Goal: Use online tool/utility: Utilize a website feature to perform a specific function

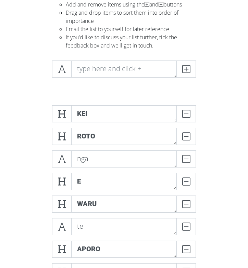
scroll to position [76, 0]
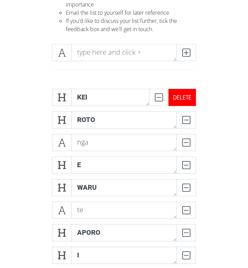
click at [191, 95] on div "DELETE" at bounding box center [181, 97] width 27 height 17
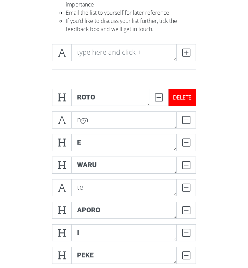
click at [188, 96] on div "DELETE" at bounding box center [181, 97] width 27 height 17
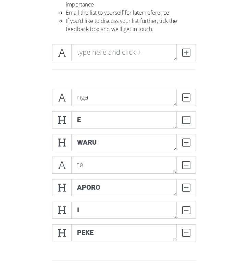
click at [188, 96] on div "DELETE" at bounding box center [185, 97] width 19 height 17
click at [188, 96] on div "DELETE" at bounding box center [181, 97] width 27 height 17
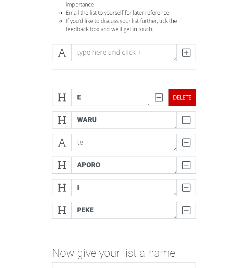
click at [188, 96] on div "DELETE" at bounding box center [172, 97] width 47 height 17
click at [188, 96] on div "DELETE" at bounding box center [181, 97] width 27 height 17
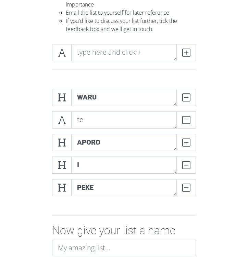
click at [188, 96] on div "DELETE" at bounding box center [185, 97] width 19 height 17
click at [188, 96] on div "DELETE" at bounding box center [181, 97] width 27 height 17
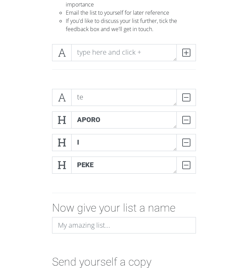
click at [188, 96] on div "DELETE" at bounding box center [185, 97] width 19 height 17
click at [188, 96] on div "DELETE" at bounding box center [181, 97] width 27 height 17
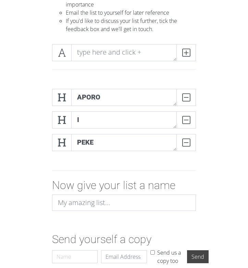
click at [188, 96] on div "DELETE" at bounding box center [185, 97] width 19 height 17
click at [188, 96] on div "DELETE" at bounding box center [181, 97] width 27 height 17
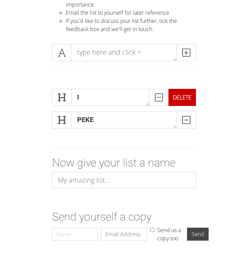
click at [188, 96] on div "DELETE" at bounding box center [172, 97] width 47 height 17
click at [188, 96] on div "DELETE" at bounding box center [181, 97] width 27 height 17
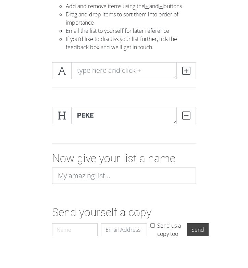
click at [188, 96] on div at bounding box center [123, 79] width 185 height 45
click at [188, 113] on div "DELETE" at bounding box center [181, 115] width 27 height 17
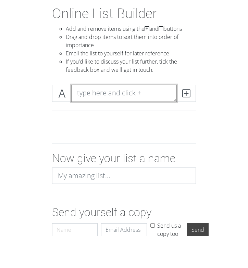
click at [128, 95] on textarea at bounding box center [123, 93] width 105 height 17
type textarea "haere"
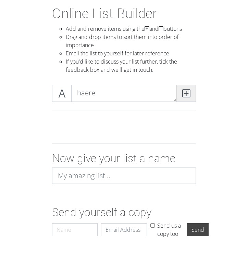
click at [179, 97] on span at bounding box center [185, 93] width 19 height 17
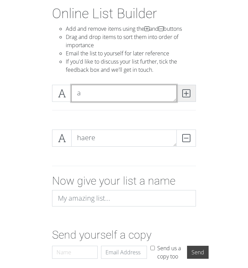
type textarea "a"
click at [179, 97] on span at bounding box center [185, 93] width 19 height 17
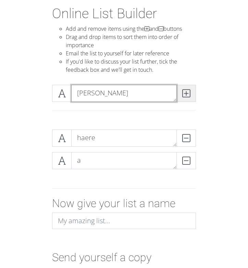
type textarea "[PERSON_NAME]"
click at [179, 97] on span at bounding box center [185, 93] width 19 height 17
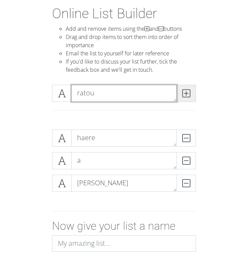
type textarea "ratou"
click at [179, 97] on span at bounding box center [185, 93] width 19 height 17
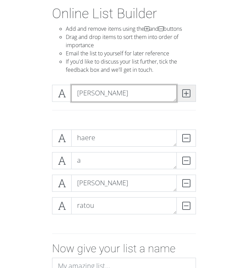
type textarea "[PERSON_NAME]"
click at [179, 97] on span at bounding box center [185, 93] width 19 height 17
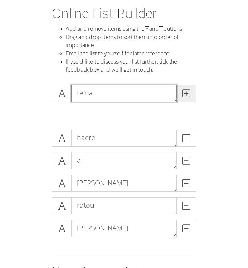
type textarea "teina"
click at [179, 97] on span at bounding box center [185, 93] width 19 height 17
type textarea "ki"
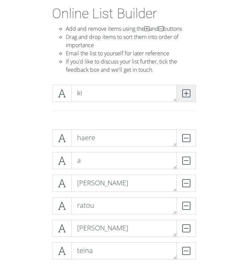
click at [179, 97] on span at bounding box center [185, 93] width 19 height 17
type textarea "Rotorua"
click at [179, 97] on span at bounding box center [185, 93] width 19 height 17
type textarea "ki"
click at [179, 97] on span at bounding box center [185, 93] width 19 height 17
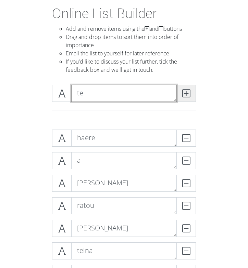
type textarea "te"
click at [179, 97] on span at bounding box center [185, 93] width 19 height 17
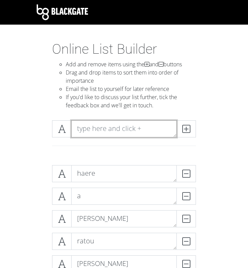
scroll to position [0, 0]
type textarea "purei"
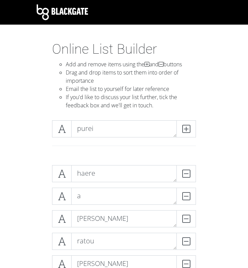
click at [170, 144] on div at bounding box center [124, 146] width 154 height 6
click at [195, 124] on span at bounding box center [185, 128] width 19 height 17
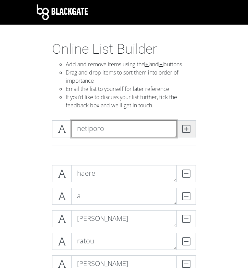
type textarea "netiporo"
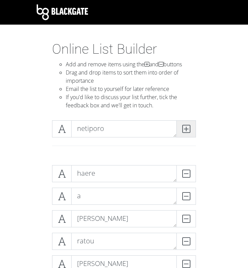
click at [195, 124] on span at bounding box center [185, 128] width 19 height 17
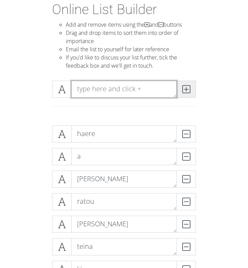
scroll to position [39, 0]
type textarea "e"
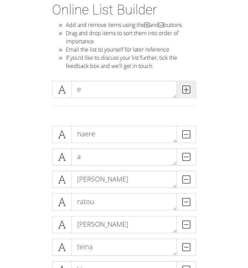
click at [184, 90] on icon at bounding box center [186, 89] width 8 height 7
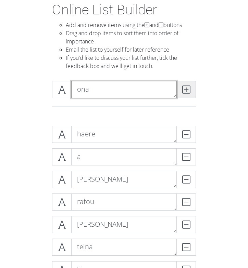
type textarea "ona"
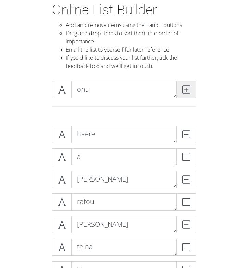
click at [184, 90] on icon at bounding box center [186, 89] width 8 height 7
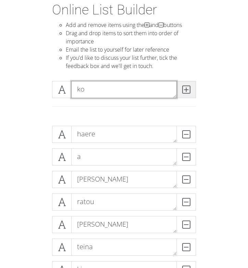
type textarea "ko"
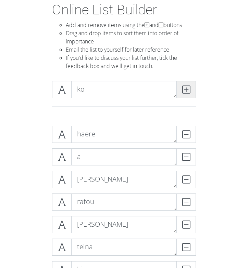
click at [184, 90] on icon at bounding box center [186, 89] width 8 height 7
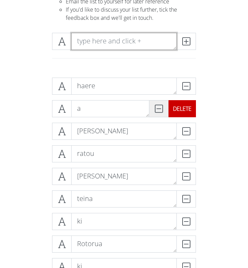
scroll to position [87, 0]
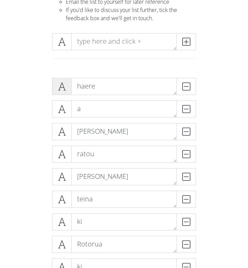
click at [64, 90] on icon at bounding box center [62, 86] width 8 height 7
click at [61, 110] on icon at bounding box center [62, 109] width 8 height 7
click at [61, 133] on icon at bounding box center [62, 131] width 8 height 7
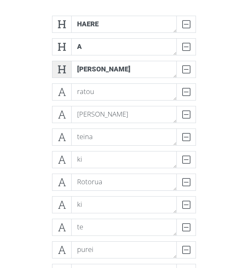
scroll to position [155, 0]
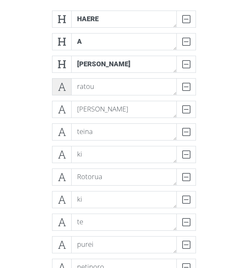
click at [65, 89] on icon at bounding box center [62, 86] width 8 height 7
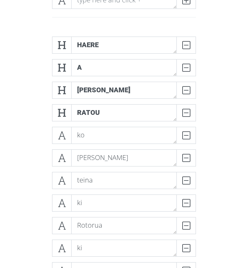
scroll to position [126, 0]
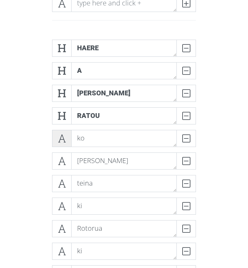
click at [61, 139] on icon at bounding box center [62, 138] width 8 height 7
click at [62, 155] on span at bounding box center [61, 161] width 19 height 17
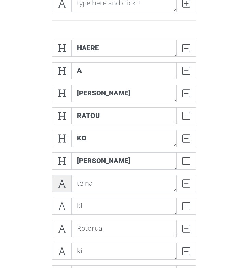
click at [60, 183] on icon at bounding box center [62, 183] width 8 height 7
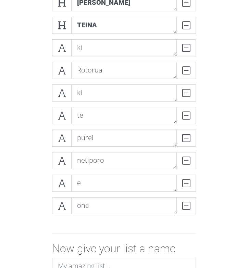
scroll to position [291, 0]
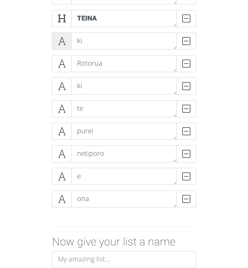
click at [64, 34] on span at bounding box center [61, 40] width 19 height 17
click at [64, 67] on icon at bounding box center [62, 63] width 8 height 7
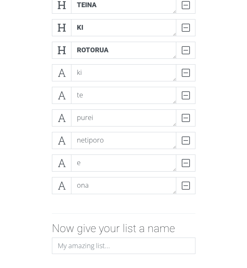
scroll to position [306, 0]
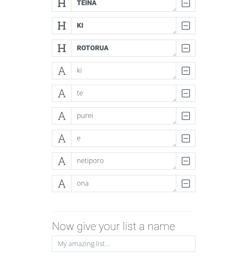
click at [225, 168] on form "haere DELETE a DELETE Rachel DELETE ratou DELETE ko DELETE ana DELETE teina DEL…" at bounding box center [123, 82] width 247 height 456
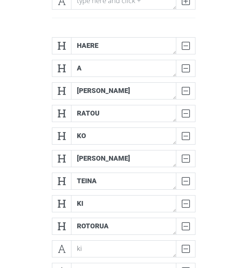
scroll to position [136, 0]
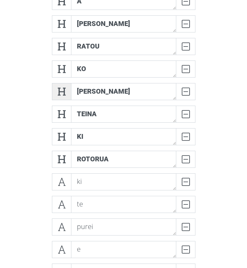
click at [63, 92] on icon at bounding box center [62, 91] width 8 height 7
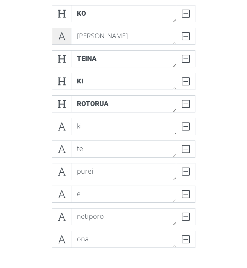
scroll to position [262, 0]
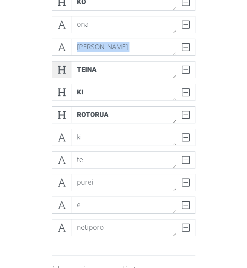
drag, startPoint x: 60, startPoint y: 48, endPoint x: 60, endPoint y: 73, distance: 25.0
click at [60, 73] on div "haere DELETE a DELETE Rachel DELETE ratou DELETE ko DELETE ona DELETE ana DELET…" at bounding box center [124, 72] width 144 height 339
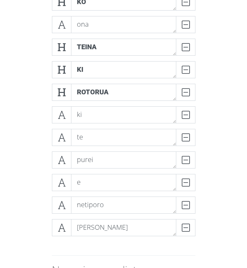
click at [41, 224] on div "haere DELETE a DELETE Rachel DELETE ratou DELETE ko DELETE ona DELETE teina DEL…" at bounding box center [123, 73] width 185 height 350
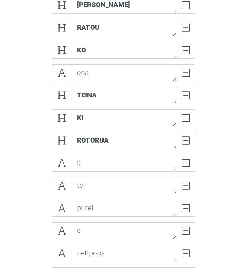
scroll to position [211, 0]
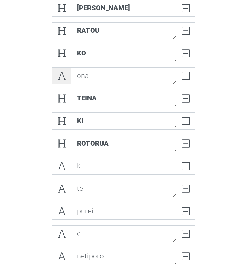
click at [66, 73] on span at bounding box center [61, 75] width 19 height 17
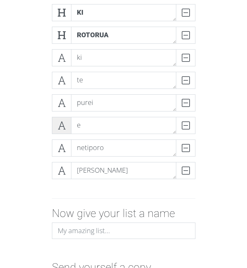
scroll to position [337, 0]
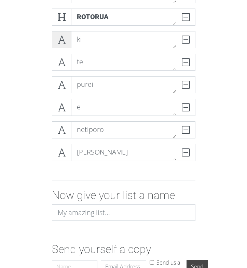
click at [64, 41] on icon at bounding box center [62, 39] width 8 height 7
click at [59, 74] on div "te DELETE" at bounding box center [123, 65] width 147 height 23
click at [59, 67] on span at bounding box center [61, 62] width 19 height 17
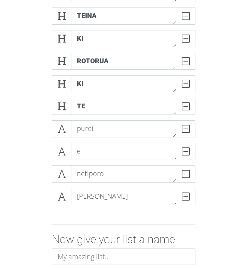
scroll to position [282, 0]
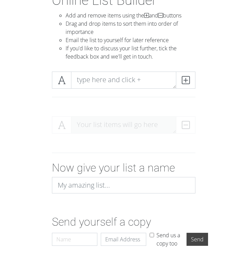
scroll to position [49, 0]
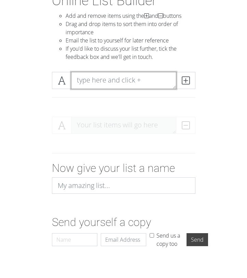
click at [96, 84] on textarea at bounding box center [123, 80] width 105 height 17
type textarea "e"
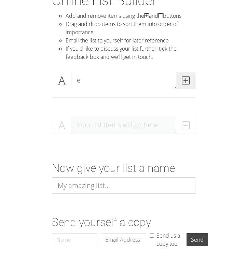
click at [187, 78] on icon at bounding box center [186, 80] width 8 height 7
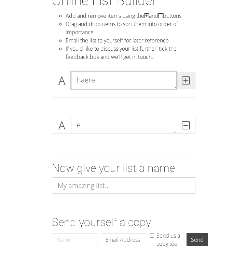
type textarea "haere"
click at [188, 80] on icon at bounding box center [186, 80] width 8 height 7
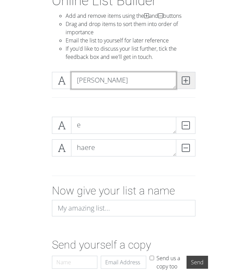
type textarea "[PERSON_NAME]"
click at [183, 79] on icon at bounding box center [186, 80] width 8 height 7
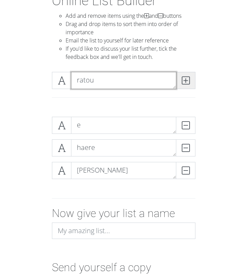
type textarea "ratou"
click at [186, 79] on icon at bounding box center [186, 80] width 8 height 7
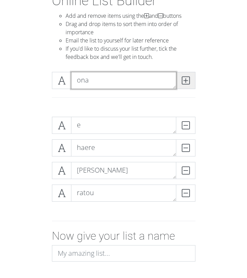
type textarea "ona"
click at [186, 79] on icon at bounding box center [186, 80] width 8 height 7
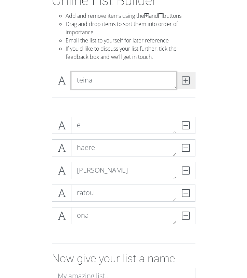
type textarea "teina"
click at [186, 79] on icon at bounding box center [186, 80] width 8 height 7
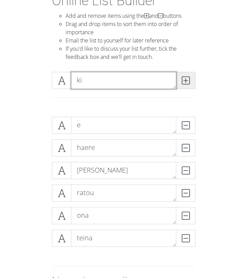
type textarea "ki"
click at [185, 79] on icon at bounding box center [186, 80] width 8 height 7
type textarea "Rotorua"
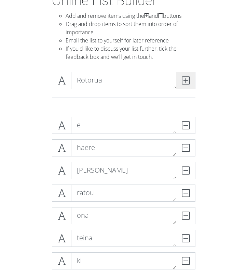
click at [185, 79] on icon at bounding box center [186, 80] width 8 height 7
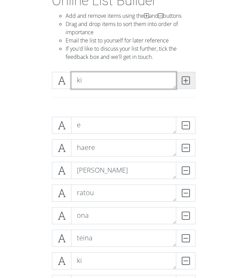
type textarea "ki"
click at [185, 79] on icon at bounding box center [186, 80] width 8 height 7
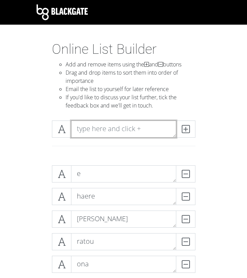
scroll to position [0, 0]
type textarea "te"
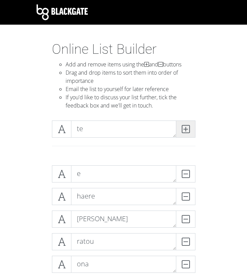
click at [185, 128] on icon at bounding box center [186, 129] width 8 height 7
type textarea "purei"
click at [185, 128] on icon at bounding box center [186, 129] width 8 height 7
type textarea "netiporo"
click at [185, 128] on icon at bounding box center [186, 129] width 8 height 7
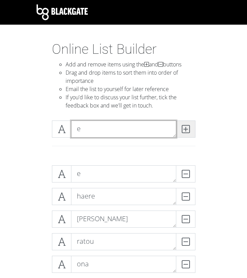
type textarea "e"
click at [185, 128] on icon at bounding box center [186, 129] width 8 height 7
type textarea "ona"
click at [185, 128] on icon at bounding box center [186, 129] width 8 height 7
type textarea "ko"
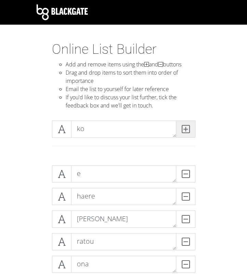
click at [185, 128] on icon at bounding box center [186, 129] width 8 height 7
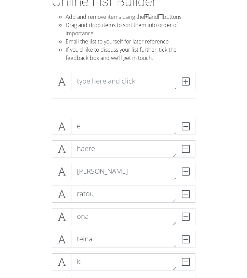
scroll to position [55, 0]
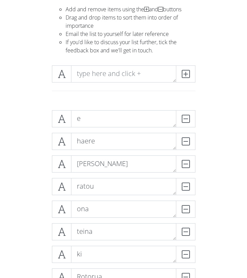
drag, startPoint x: 25, startPoint y: 20, endPoint x: -61, endPoint y: 21, distance: 86.5
click at [0, 21] on html "Blackgate Online List Builder Add and remove items using the and buttons Drag a…" at bounding box center [123, 270] width 247 height 650
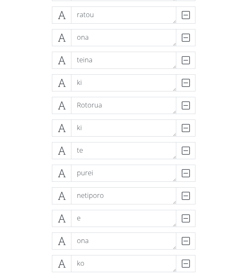
scroll to position [239, 0]
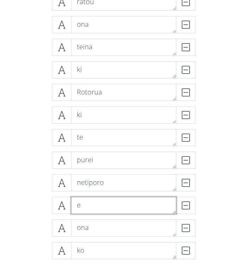
click at [86, 207] on textarea "e" at bounding box center [123, 205] width 105 height 17
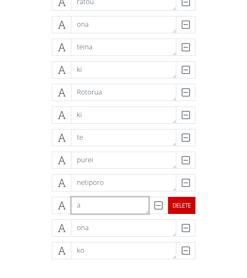
type textarea "a"
click at [220, 200] on form "e DELETE haere DELETE [PERSON_NAME] ratou DELETE ona DELETE [PERSON_NAME] ki DE…" at bounding box center [123, 148] width 247 height 456
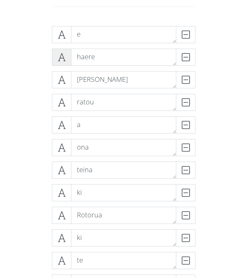
scroll to position [130, 0]
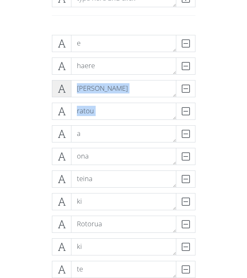
drag, startPoint x: 64, startPoint y: 138, endPoint x: 65, endPoint y: 92, distance: 46.2
click at [65, 92] on div "e DELETE haere DELETE [PERSON_NAME] ratou DELETE a DELETE ona DELETE [PERSON_NA…" at bounding box center [124, 204] width 144 height 339
click at [38, 124] on div "e DELETE haere DELETE [PERSON_NAME] ratou DELETE a DELETE ona DELETE [PERSON_NA…" at bounding box center [123, 204] width 185 height 350
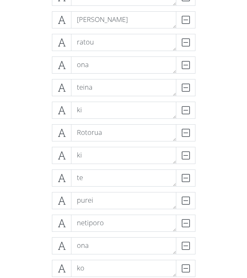
scroll to position [251, 0]
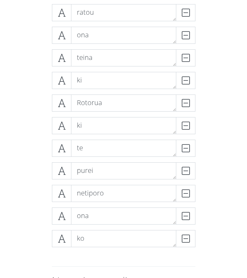
drag, startPoint x: 65, startPoint y: 235, endPoint x: 57, endPoint y: 254, distance: 20.5
click at [57, 254] on div "e DELETE haere DELETE a DELETE [PERSON_NAME] ratou DELETE ona DELETE [PERSON_NA…" at bounding box center [123, 83] width 185 height 350
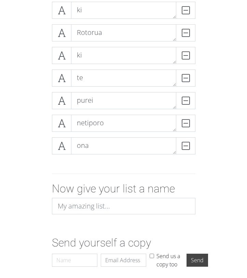
scroll to position [345, 0]
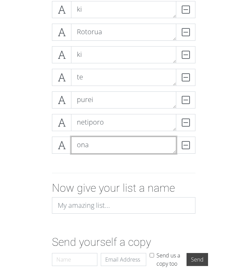
click at [93, 151] on textarea "ona" at bounding box center [123, 144] width 105 height 17
type textarea "o"
type textarea "[PERSON_NAME]"
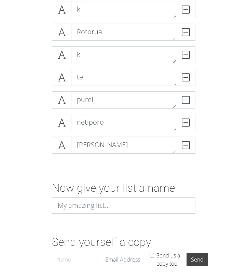
click at [202, 193] on div "Now give your list a name" at bounding box center [123, 200] width 185 height 38
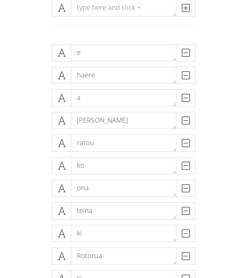
scroll to position [120, 0]
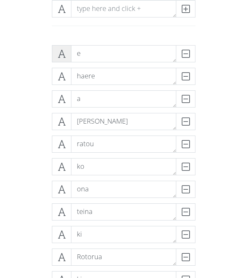
click at [66, 53] on span at bounding box center [61, 53] width 19 height 17
click at [63, 81] on span at bounding box center [61, 76] width 19 height 17
click at [64, 98] on icon at bounding box center [62, 98] width 8 height 7
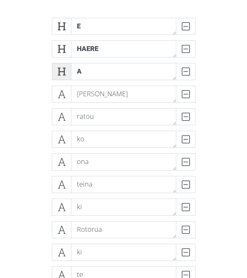
scroll to position [153, 0]
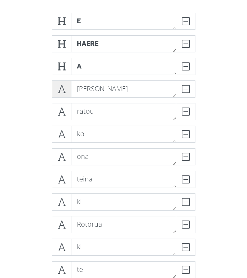
click at [59, 92] on icon at bounding box center [62, 88] width 8 height 7
click at [63, 112] on icon at bounding box center [62, 111] width 8 height 7
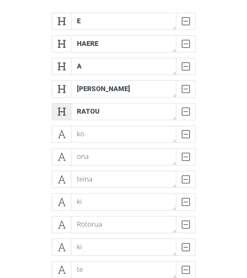
scroll to position [187, 0]
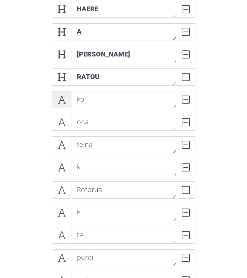
click at [58, 100] on icon at bounding box center [62, 99] width 8 height 7
click at [61, 121] on icon at bounding box center [62, 122] width 8 height 7
click at [61, 144] on icon at bounding box center [62, 144] width 8 height 7
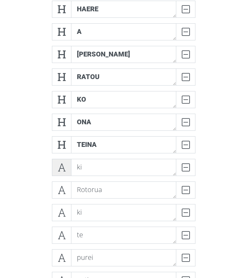
click at [58, 164] on icon at bounding box center [62, 167] width 8 height 7
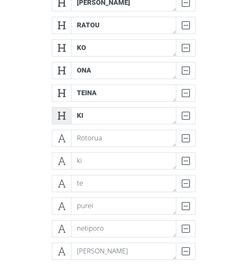
scroll to position [248, 0]
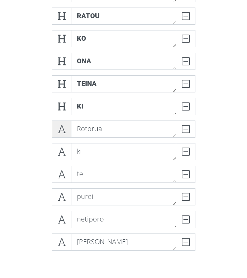
click at [59, 132] on icon at bounding box center [62, 129] width 8 height 7
click at [62, 149] on icon at bounding box center [62, 151] width 8 height 7
click at [62, 171] on icon at bounding box center [62, 174] width 8 height 7
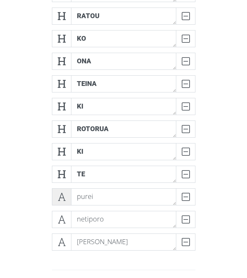
click at [61, 205] on span at bounding box center [61, 196] width 19 height 17
click at [58, 221] on icon at bounding box center [62, 219] width 8 height 7
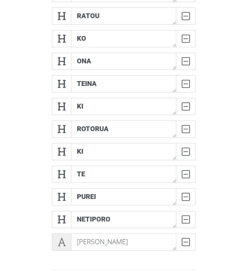
click at [61, 237] on span at bounding box center [61, 241] width 19 height 17
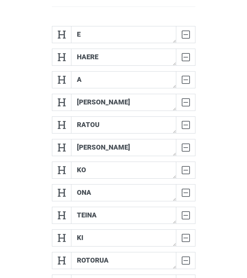
scroll to position [138, 0]
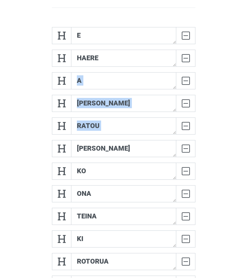
drag, startPoint x: 58, startPoint y: 146, endPoint x: 61, endPoint y: 94, distance: 51.7
click at [61, 94] on div "e DELETE haere DELETE a DELETE [PERSON_NAME] ratou DELETE [PERSON_NAME] ko DELE…" at bounding box center [124, 196] width 144 height 339
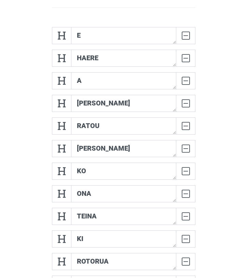
click at [41, 131] on div "e DELETE haere DELETE a DELETE [PERSON_NAME] ratou DELETE [PERSON_NAME] ko DELE…" at bounding box center [123, 197] width 185 height 350
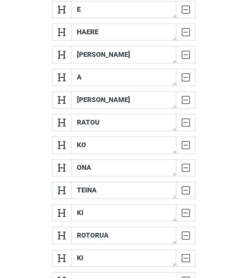
scroll to position [143, 0]
